Goal: Check status: Check status

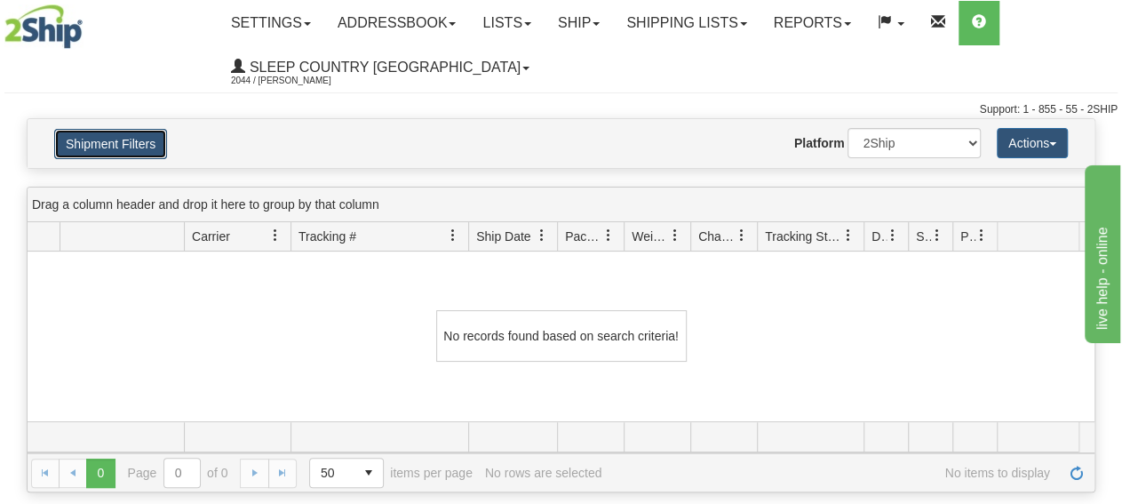
click at [130, 150] on button "Shipment Filters" at bounding box center [110, 144] width 113 height 30
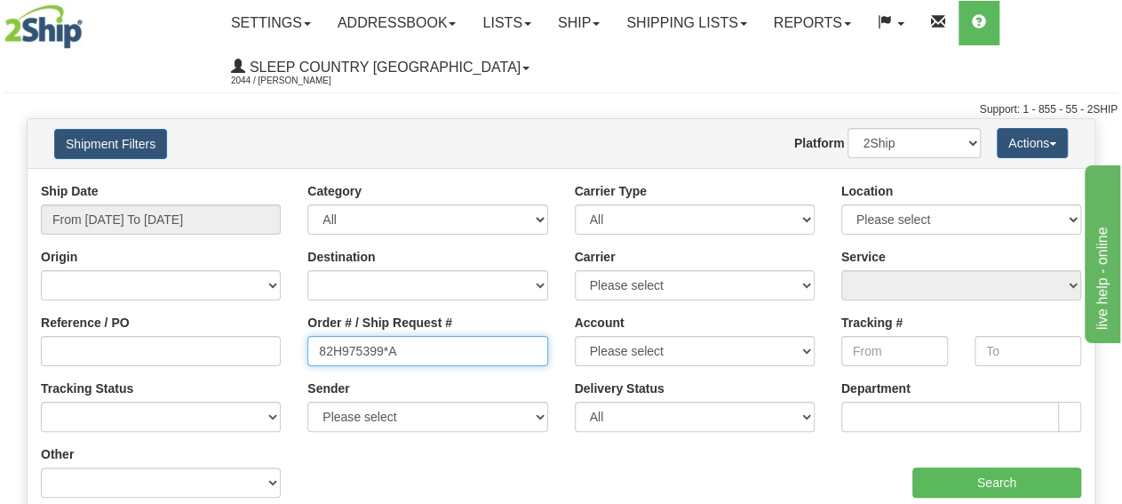
click at [486, 354] on input "82H975399*A" at bounding box center [427, 351] width 240 height 30
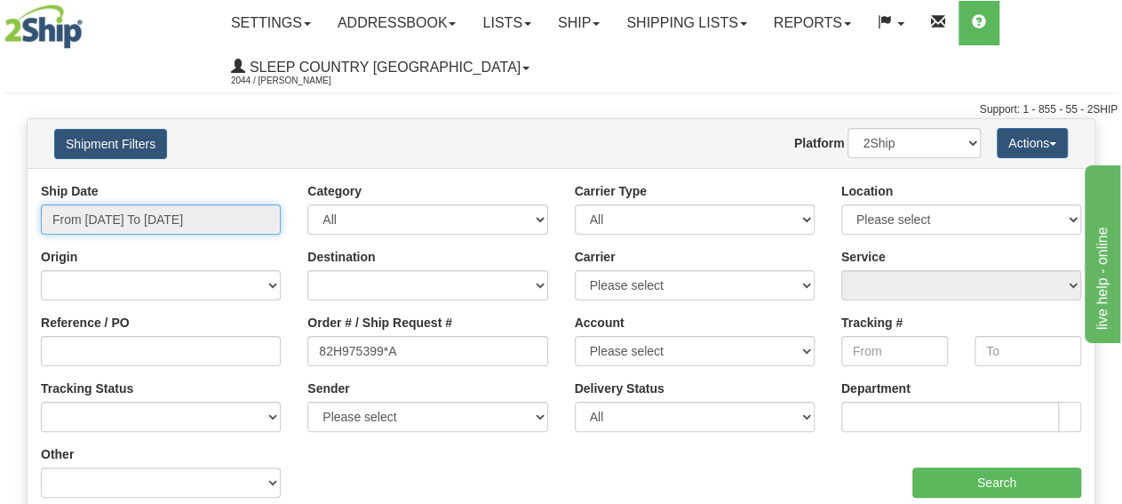
click at [159, 225] on input "From [DATE] To [DATE]" at bounding box center [161, 219] width 240 height 30
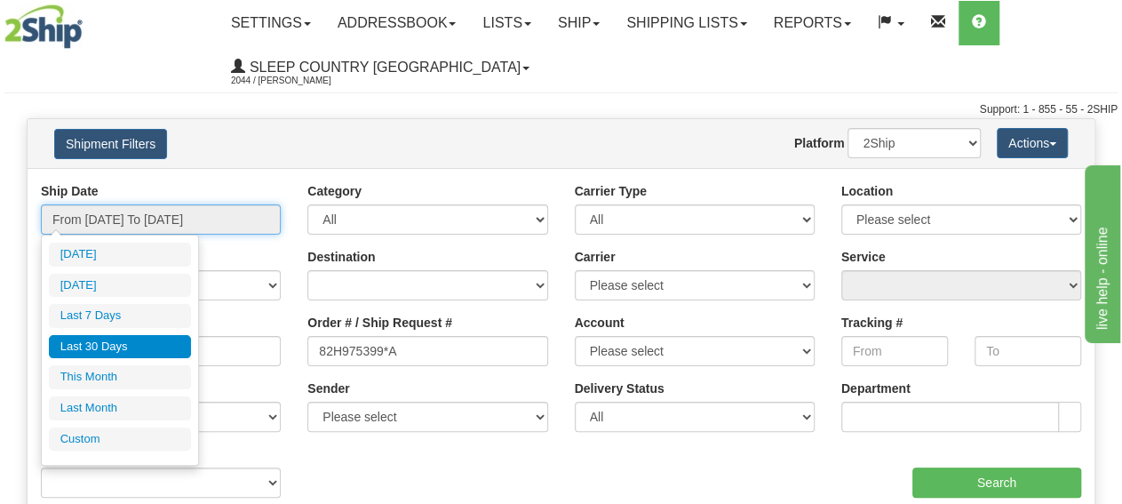
click at [163, 221] on input "From [DATE] To [DATE]" at bounding box center [161, 219] width 240 height 30
click at [531, 177] on div "Ship Date From 08/05/2025 To 09/03/2025 Category All Inbound Outbound Carrier T…" at bounding box center [561, 346] width 1067 height 356
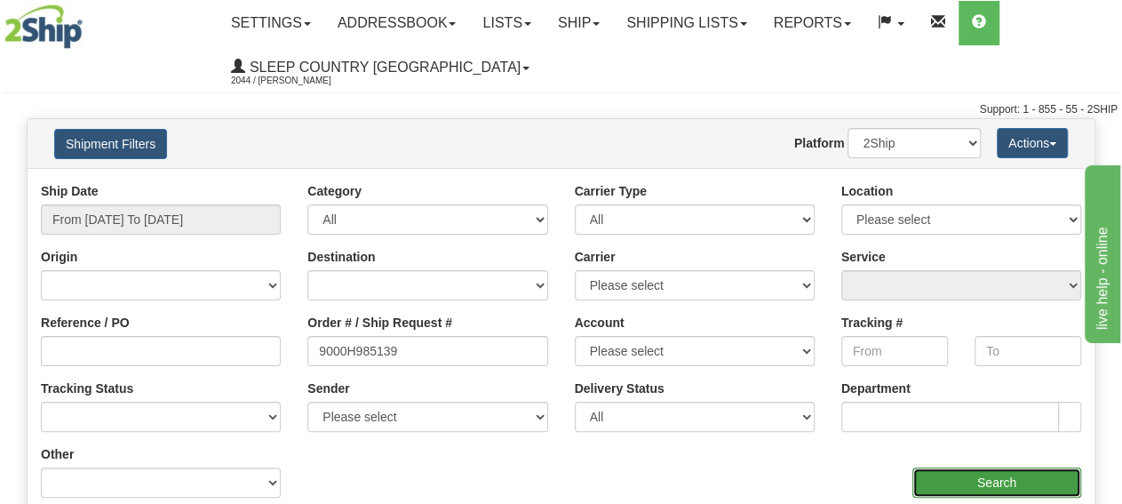
click at [944, 482] on input "Search" at bounding box center [996, 482] width 169 height 30
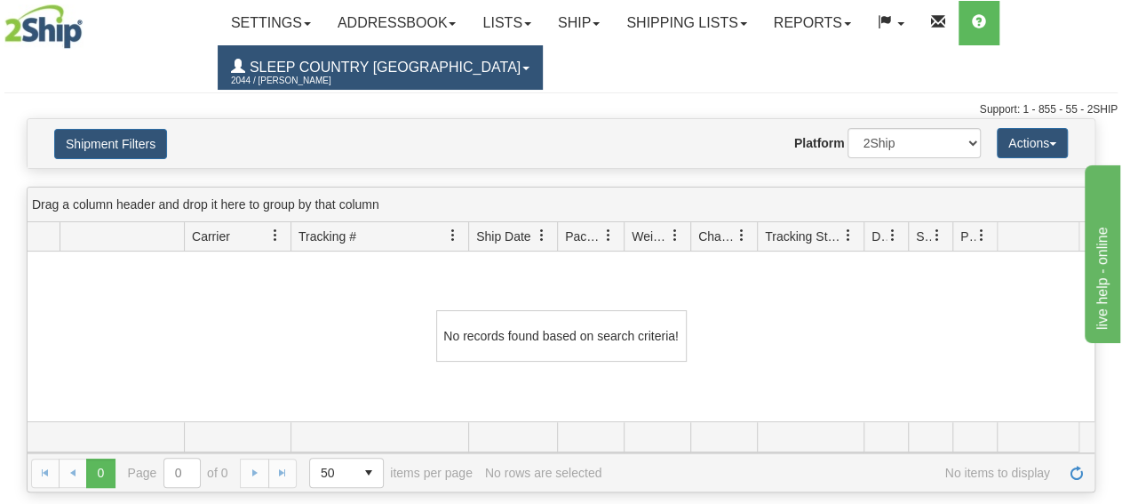
click at [382, 72] on span "Sleep Country [GEOGRAPHIC_DATA]" at bounding box center [382, 67] width 275 height 15
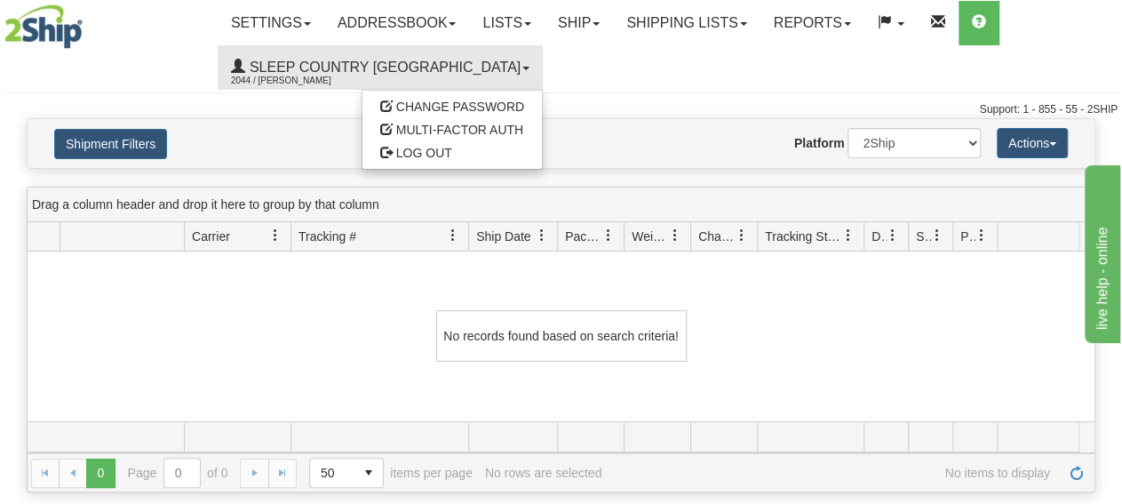
click at [528, 82] on ul "Settings Shipping Preferences Fields Preferences New Addressbook Recipients Sen…" at bounding box center [667, 45] width 899 height 89
